Goal: Ask a question

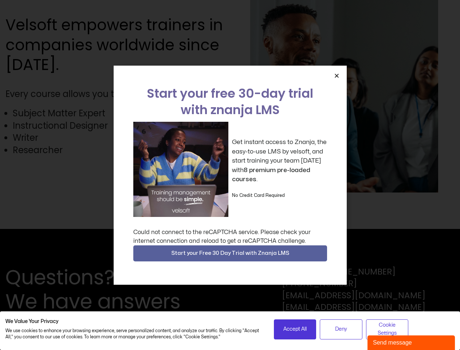
click at [230, 175] on div "Get instant access to Znanja, the easy-to-use LMS by velsoft, and start trainin…" at bounding box center [230, 169] width 194 height 95
click at [337, 75] on icon "Close" at bounding box center [336, 75] width 5 height 5
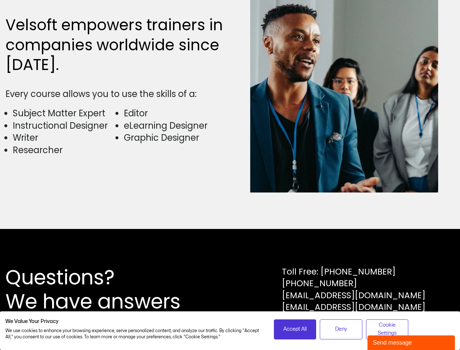
click at [230, 253] on div "Questions? We have answers Toll Free: [PHONE_NUMBER] [PHONE_NUMBER] [EMAIL_ADDR…" at bounding box center [230, 289] width 460 height 121
click at [295, 329] on span "Accept All" at bounding box center [295, 329] width 23 height 8
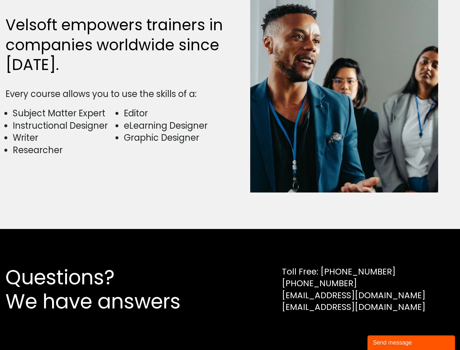
click at [341, 329] on div "Questions? We have answers Toll Free: [PHONE_NUMBER] [PHONE_NUMBER] [EMAIL_ADDR…" at bounding box center [230, 289] width 460 height 121
click at [388, 329] on div "Questions? We have answers Toll Free: [PHONE_NUMBER] [PHONE_NUMBER] [EMAIL_ADDR…" at bounding box center [230, 289] width 460 height 121
click at [412, 343] on div "Send message" at bounding box center [411, 342] width 77 height 9
